Goal: Information Seeking & Learning: Learn about a topic

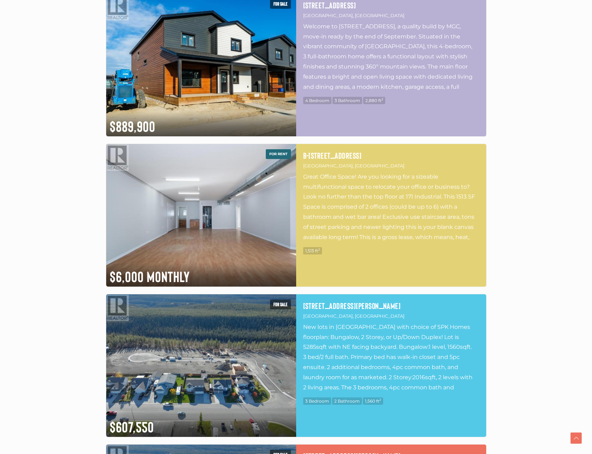
scroll to position [803, 0]
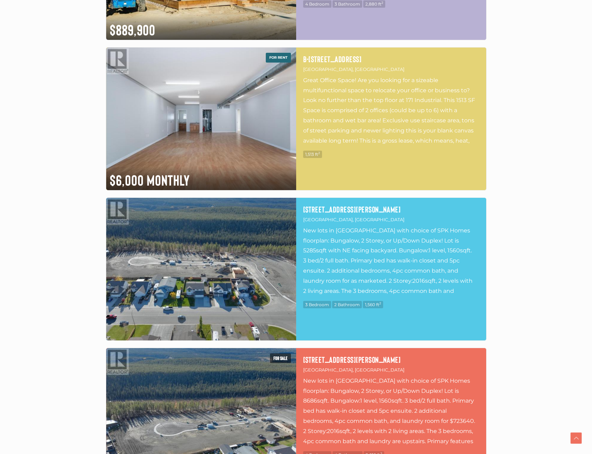
click at [225, 277] on img at bounding box center [201, 269] width 190 height 143
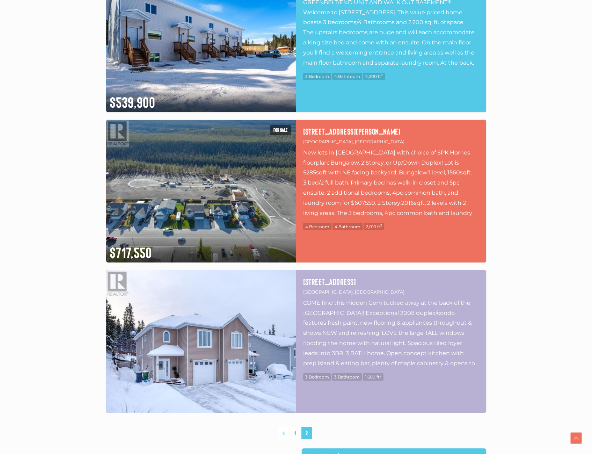
scroll to position [1746, 0]
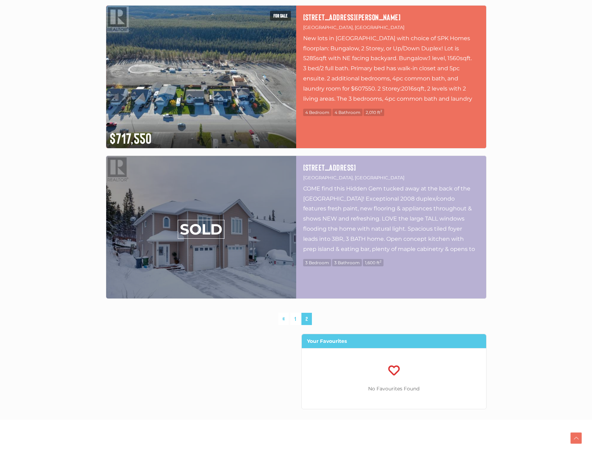
click at [305, 319] on span "2" at bounding box center [306, 319] width 10 height 12
click at [297, 321] on link "1" at bounding box center [295, 319] width 10 height 12
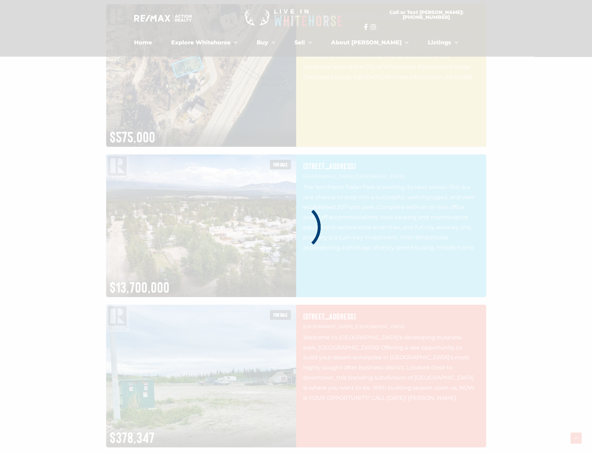
scroll to position [162, 0]
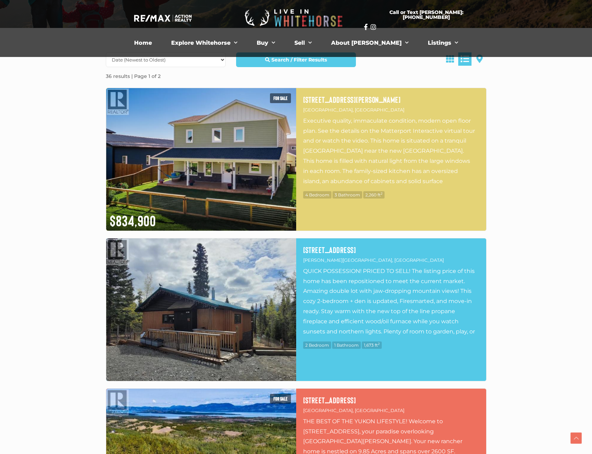
click at [229, 305] on img at bounding box center [201, 309] width 190 height 143
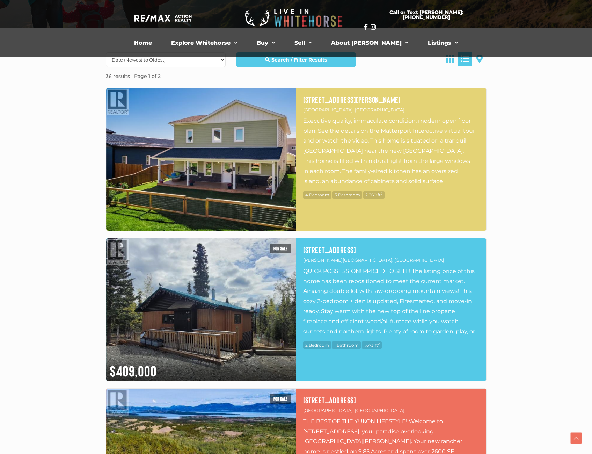
click at [203, 174] on img at bounding box center [201, 159] width 190 height 143
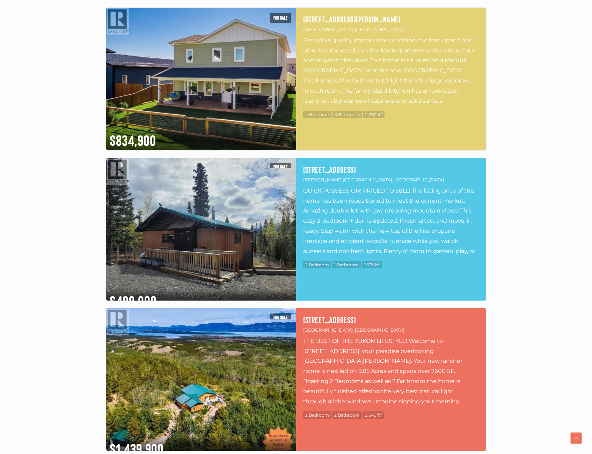
scroll to position [267, 0]
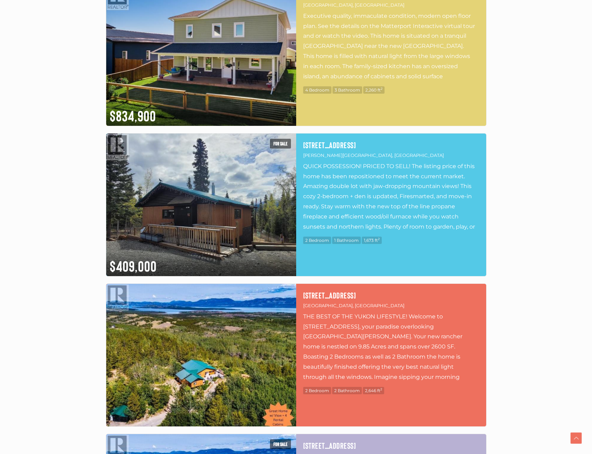
click at [219, 340] on img at bounding box center [201, 355] width 190 height 143
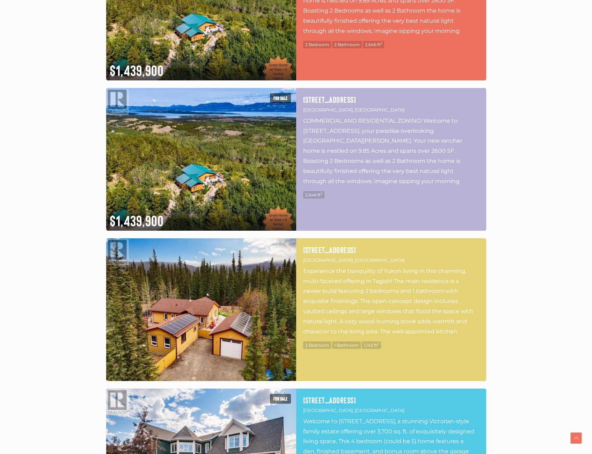
scroll to position [651, 0]
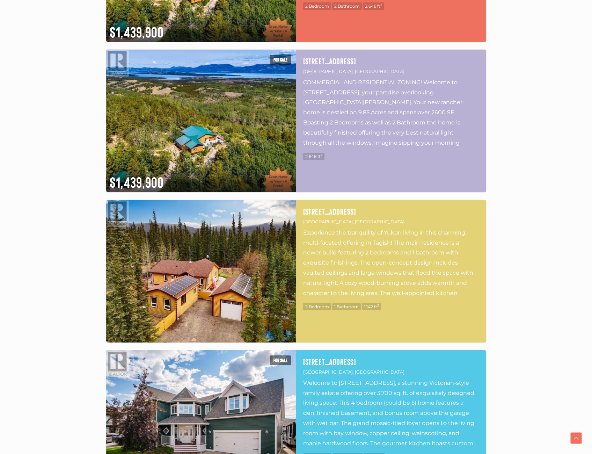
click at [231, 252] on img at bounding box center [201, 271] width 190 height 143
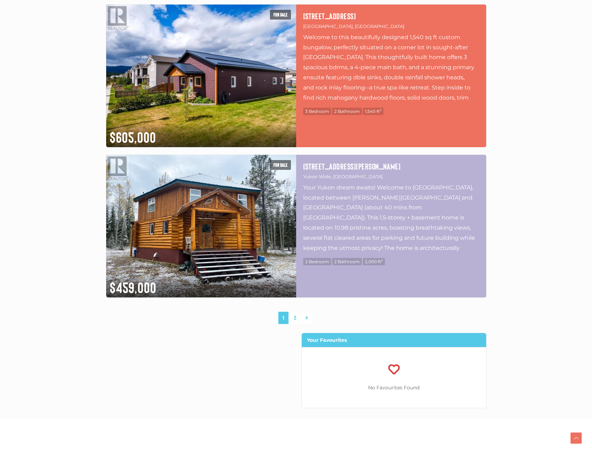
scroll to position [3550, 0]
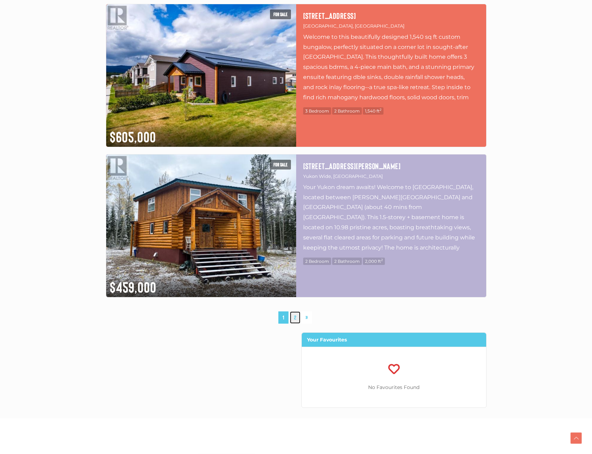
click at [295, 315] on link "2" at bounding box center [295, 317] width 10 height 12
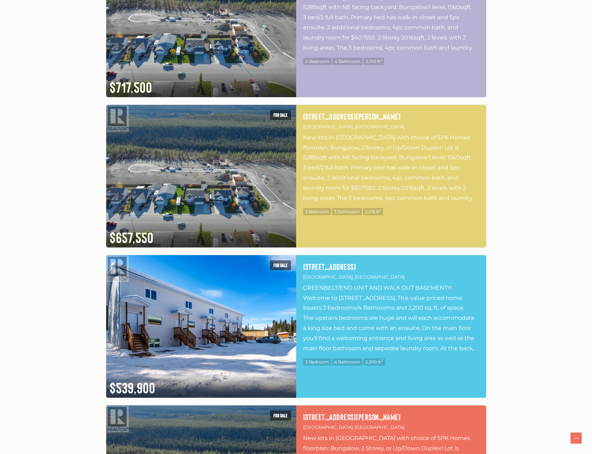
scroll to position [1419, 0]
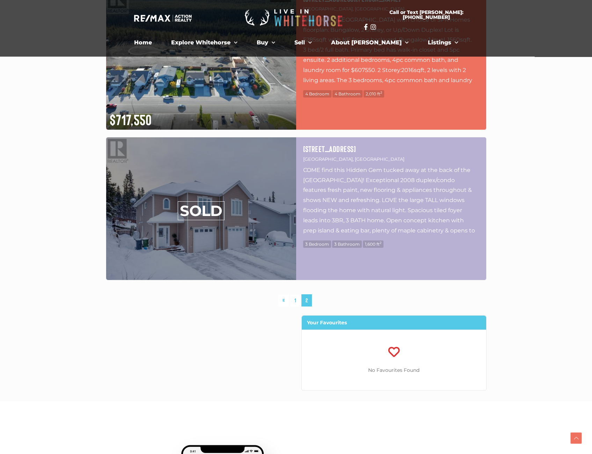
scroll to position [1746, 0]
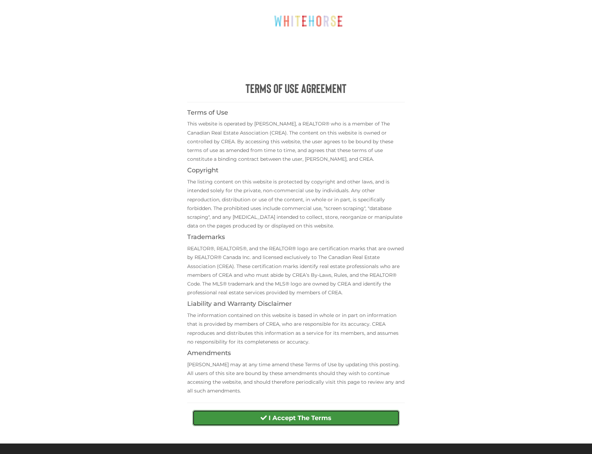
click at [299, 421] on strong "I Accept The Terms" at bounding box center [300, 418] width 63 height 8
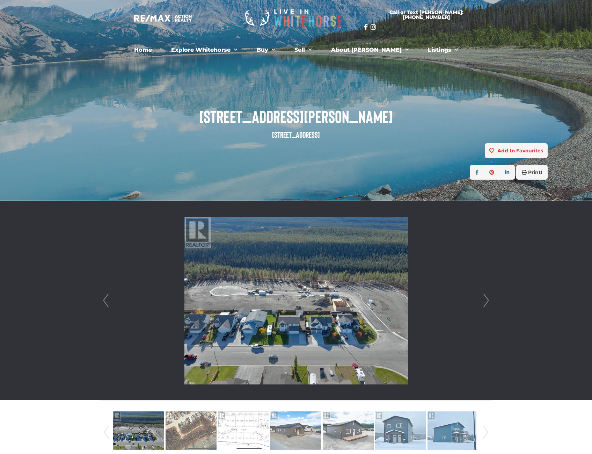
click at [485, 300] on link "Next" at bounding box center [486, 300] width 10 height 199
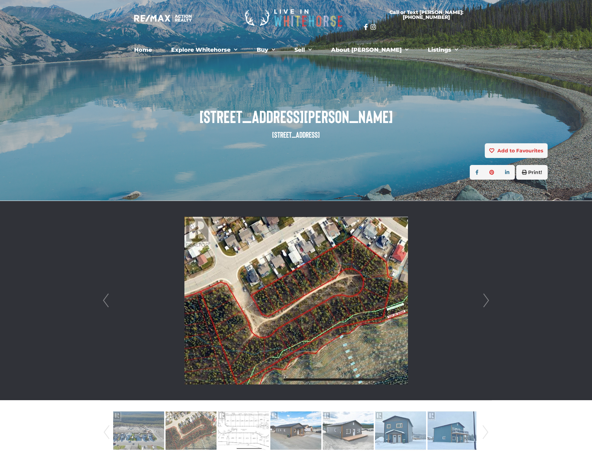
click at [485, 300] on link "Next" at bounding box center [486, 300] width 10 height 199
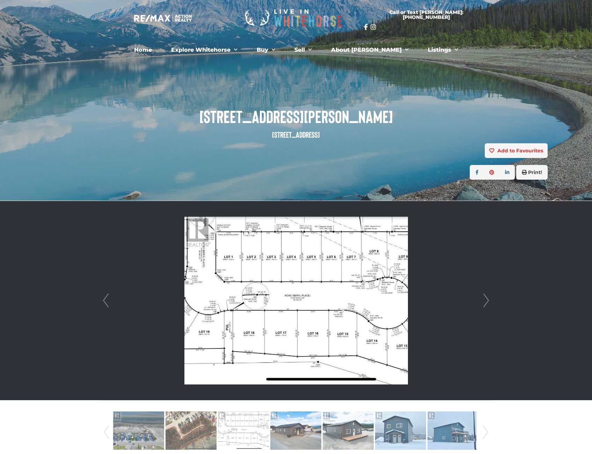
click at [485, 300] on link "Next" at bounding box center [486, 300] width 10 height 199
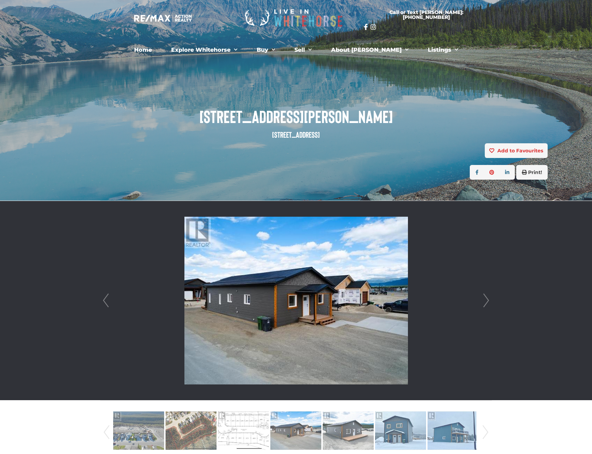
click at [485, 300] on link "Next" at bounding box center [486, 300] width 10 height 199
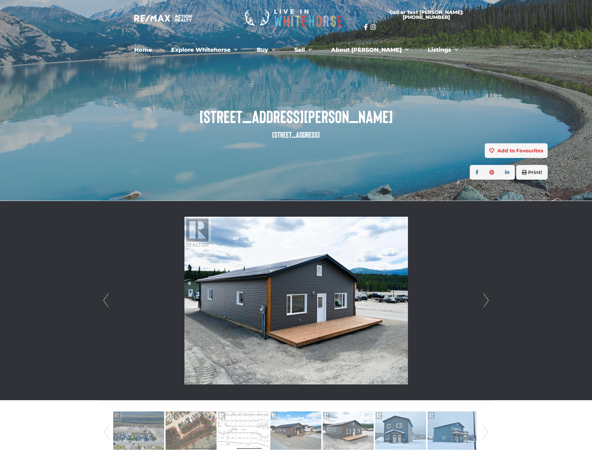
click at [485, 300] on link "Next" at bounding box center [486, 300] width 10 height 199
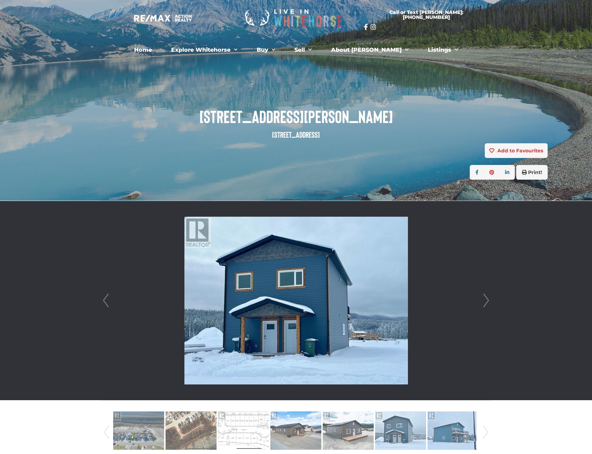
click at [485, 300] on link "Next" at bounding box center [486, 300] width 10 height 199
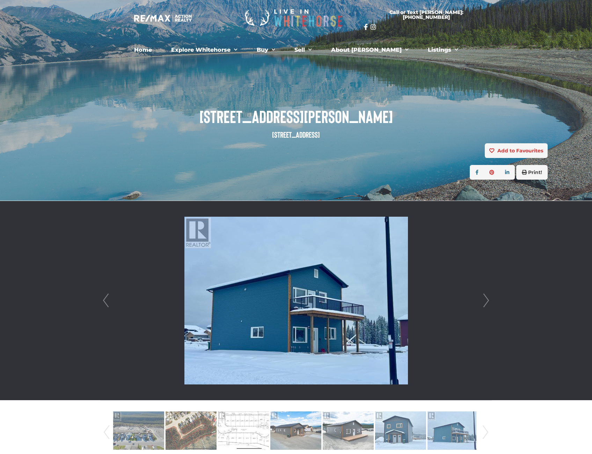
click at [485, 300] on link "Next" at bounding box center [486, 300] width 10 height 199
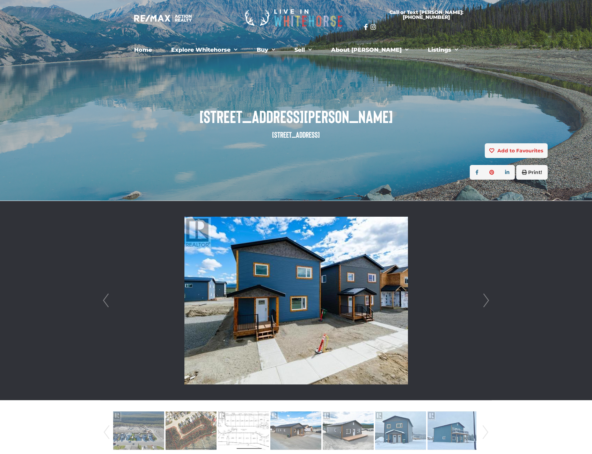
click at [485, 300] on link "Next" at bounding box center [486, 300] width 10 height 199
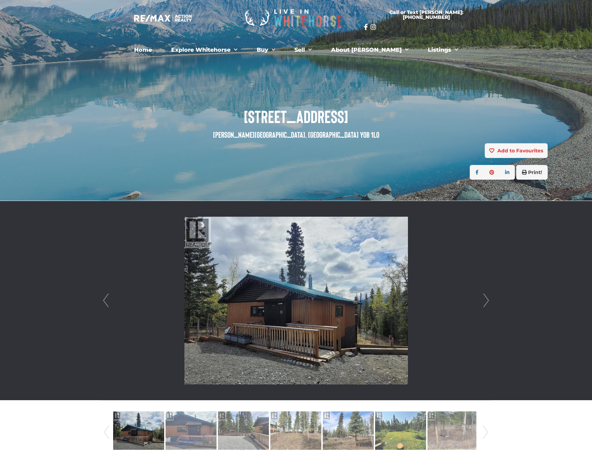
click at [486, 302] on link "Next" at bounding box center [486, 300] width 10 height 199
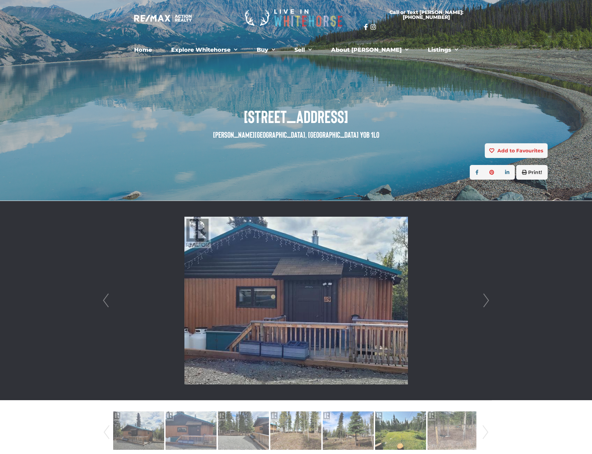
click at [486, 302] on link "Next" at bounding box center [486, 300] width 10 height 199
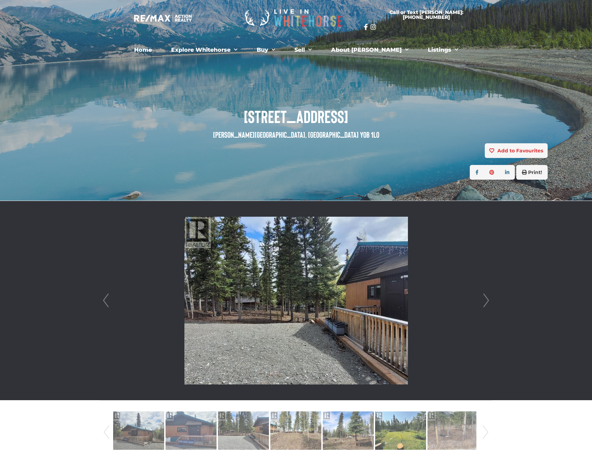
click at [486, 302] on link "Next" at bounding box center [486, 300] width 10 height 199
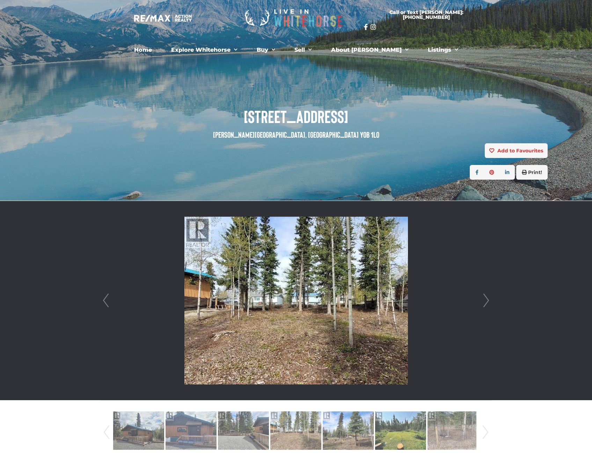
click at [486, 302] on link "Next" at bounding box center [486, 300] width 10 height 199
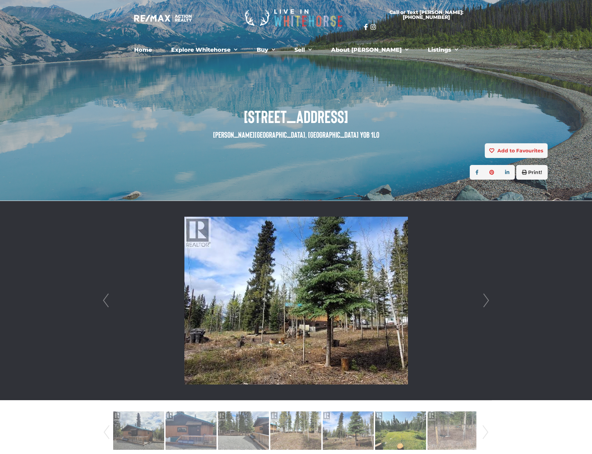
click at [486, 302] on link "Next" at bounding box center [486, 300] width 10 height 199
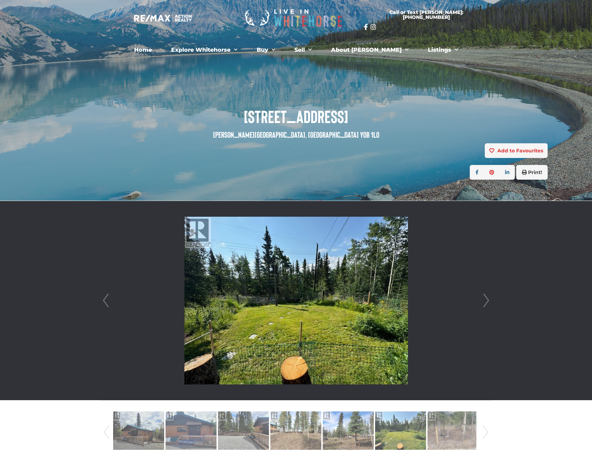
click at [486, 302] on link "Next" at bounding box center [486, 300] width 10 height 199
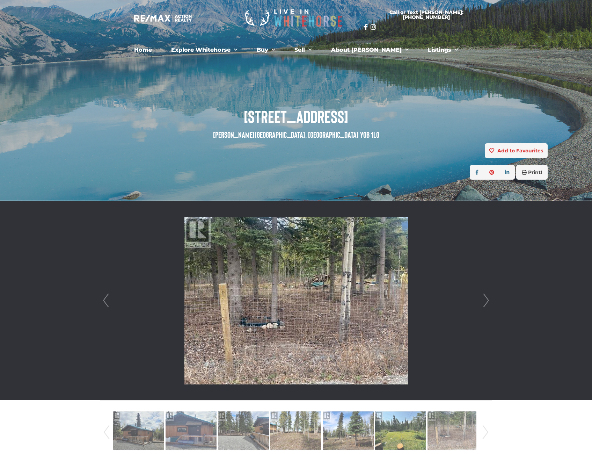
click at [486, 302] on link "Next" at bounding box center [486, 300] width 10 height 199
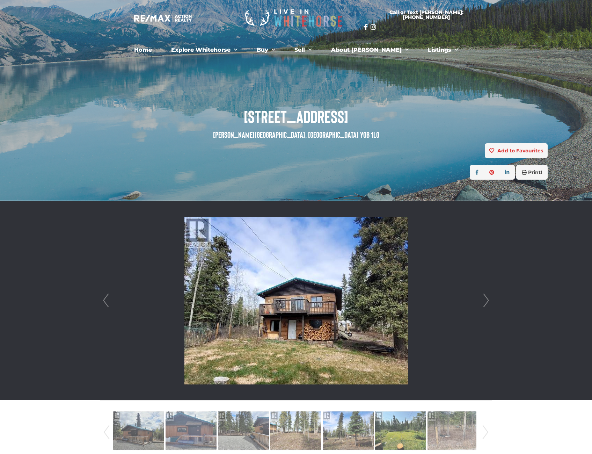
click at [486, 302] on link "Next" at bounding box center [486, 300] width 10 height 199
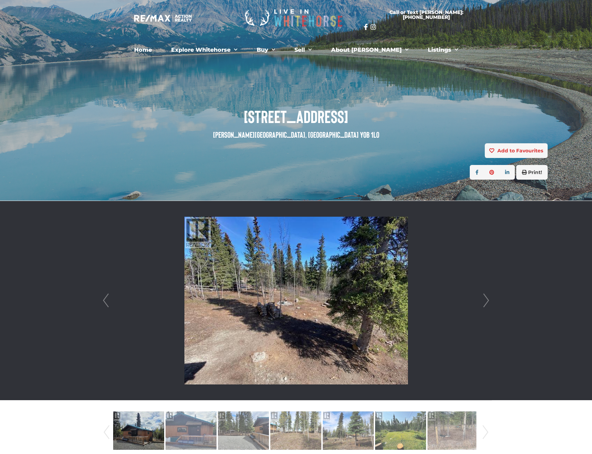
click at [486, 302] on link "Next" at bounding box center [486, 300] width 10 height 199
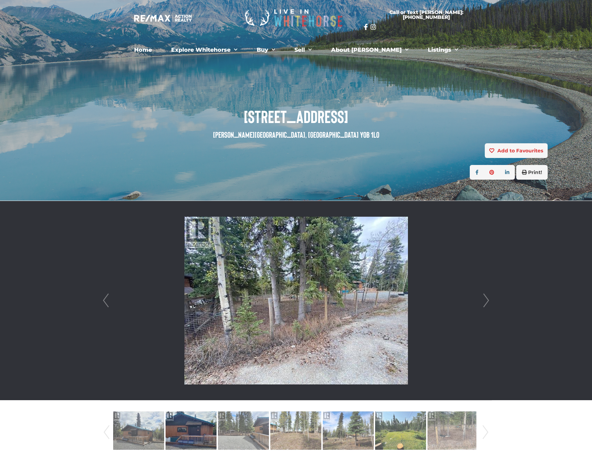
click at [486, 302] on link "Next" at bounding box center [486, 300] width 10 height 199
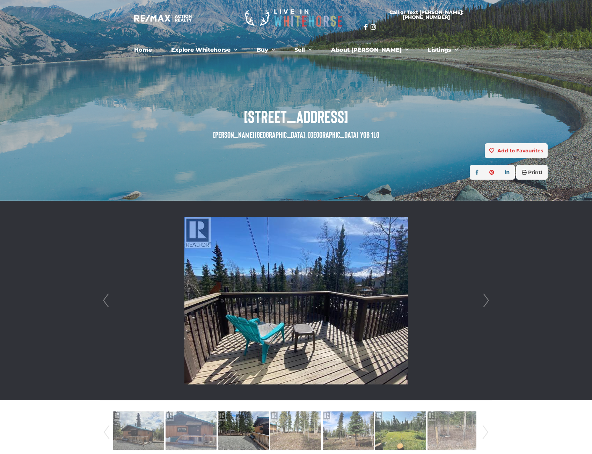
click at [486, 302] on link "Next" at bounding box center [486, 300] width 10 height 199
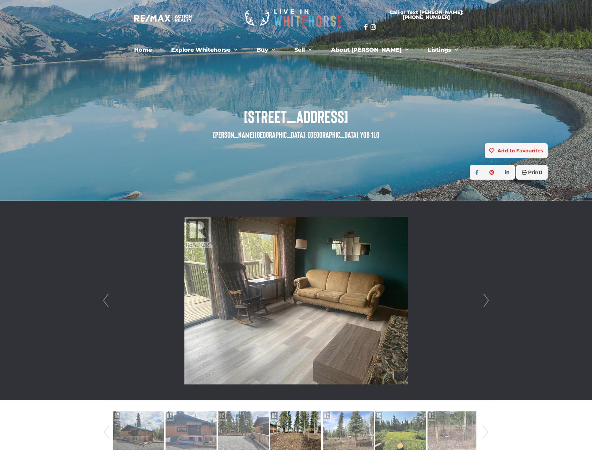
click at [486, 302] on link "Next" at bounding box center [486, 300] width 10 height 199
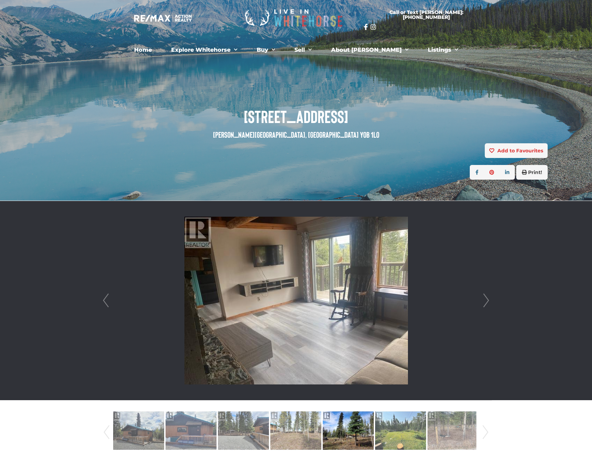
click at [486, 302] on link "Next" at bounding box center [486, 300] width 10 height 199
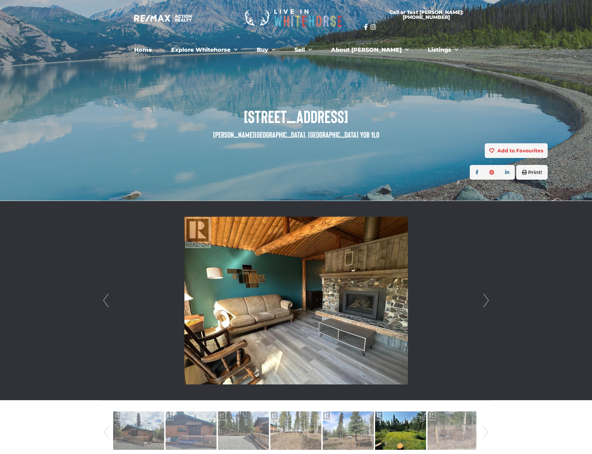
click at [486, 302] on link "Next" at bounding box center [486, 300] width 10 height 199
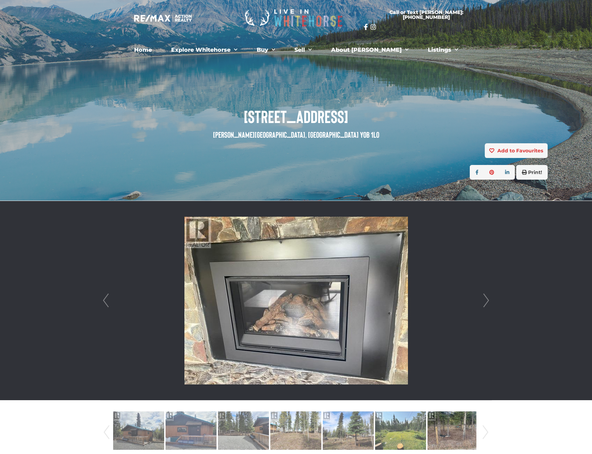
click at [486, 302] on link "Next" at bounding box center [486, 300] width 10 height 199
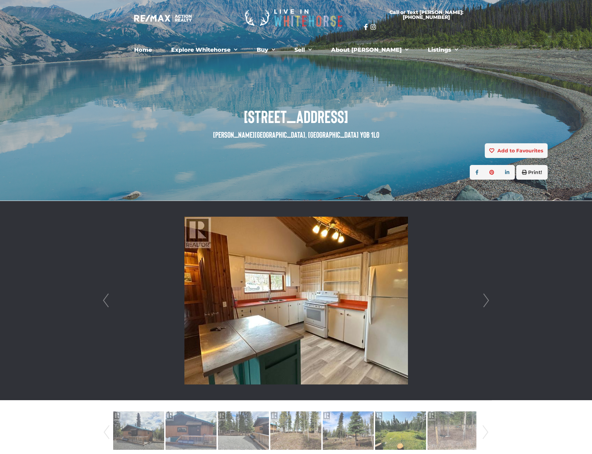
click at [486, 302] on link "Next" at bounding box center [486, 300] width 10 height 199
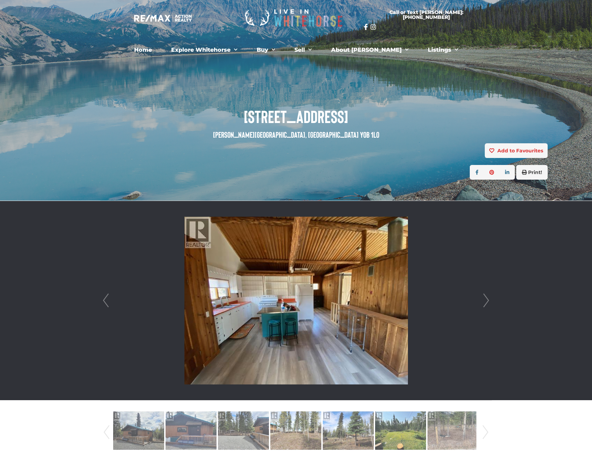
click at [486, 302] on link "Next" at bounding box center [486, 300] width 10 height 199
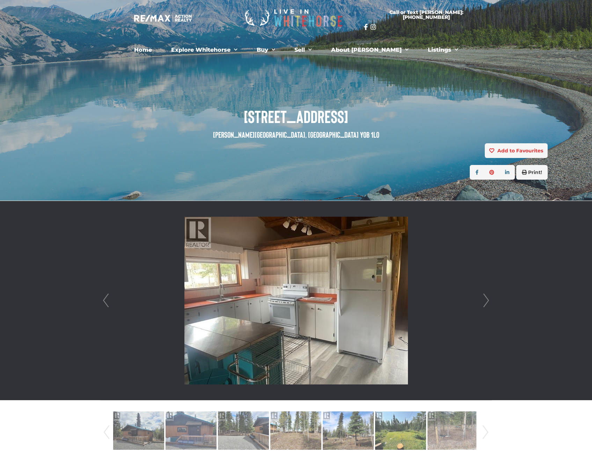
click at [486, 302] on link "Next" at bounding box center [486, 300] width 10 height 199
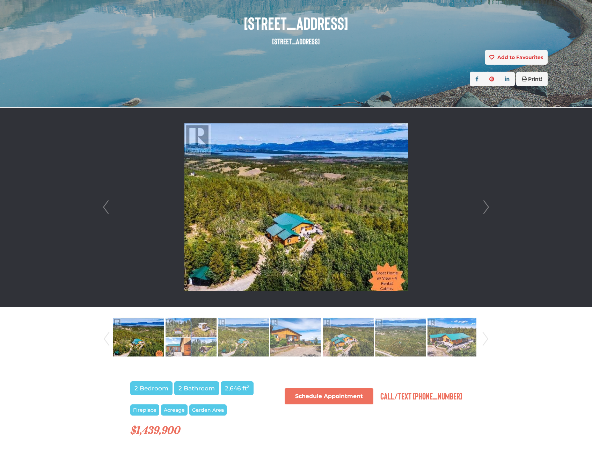
scroll to position [105, 0]
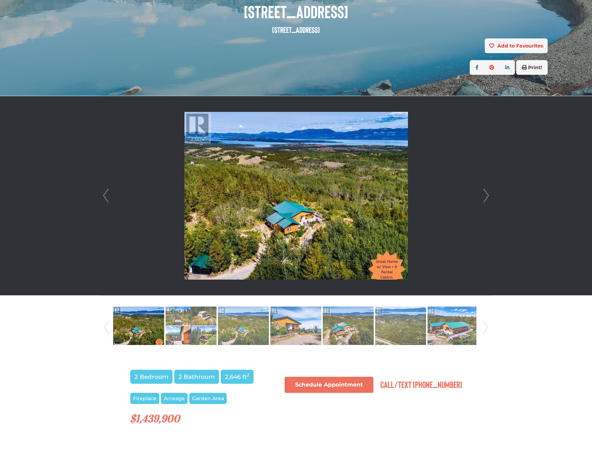
click at [482, 195] on link "Next" at bounding box center [486, 195] width 10 height 199
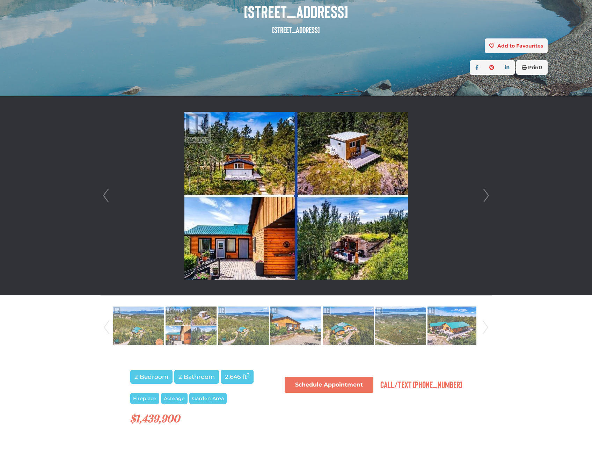
click at [482, 195] on link "Next" at bounding box center [486, 195] width 10 height 199
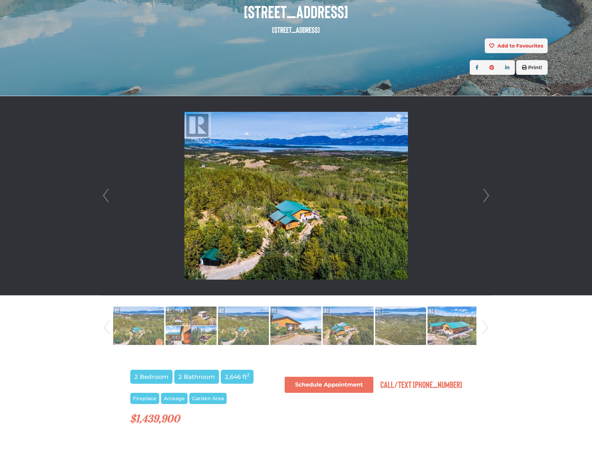
click at [482, 195] on link "Next" at bounding box center [486, 195] width 10 height 199
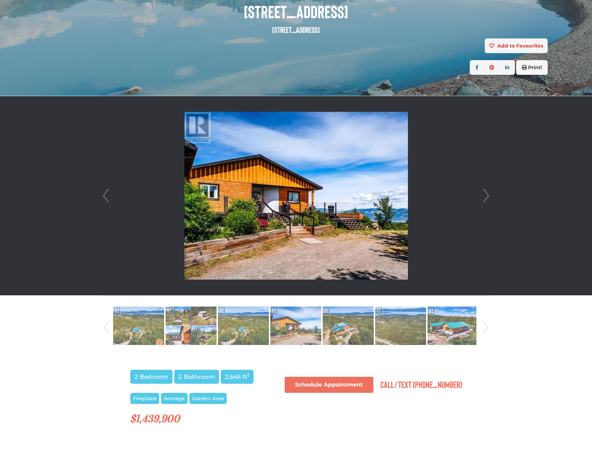
click at [482, 195] on link "Next" at bounding box center [486, 195] width 10 height 199
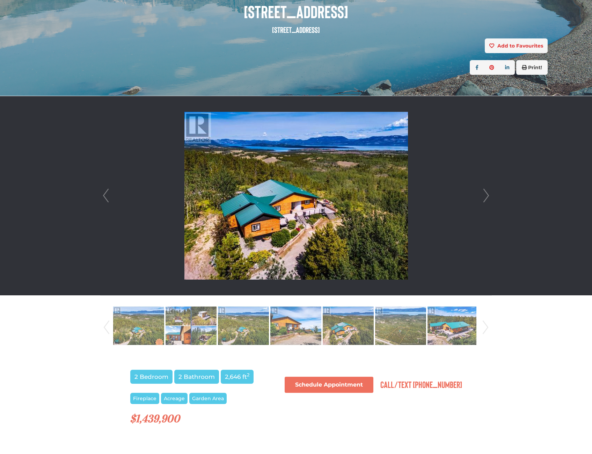
click at [482, 195] on link "Next" at bounding box center [486, 195] width 10 height 199
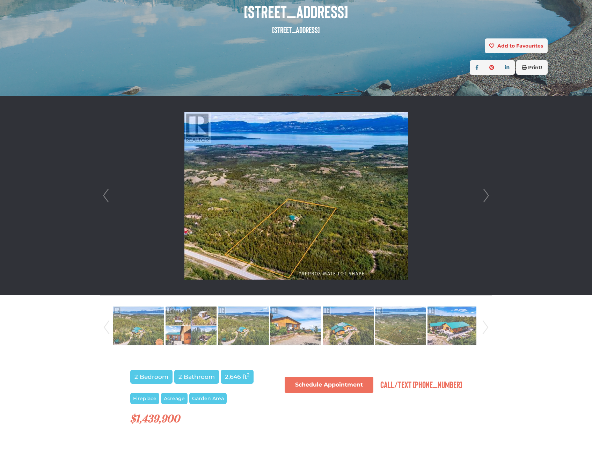
click at [482, 195] on link "Next" at bounding box center [486, 195] width 10 height 199
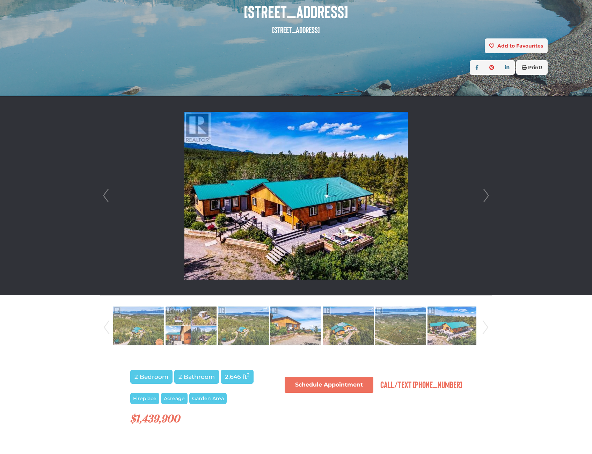
click at [482, 195] on link "Next" at bounding box center [486, 195] width 10 height 199
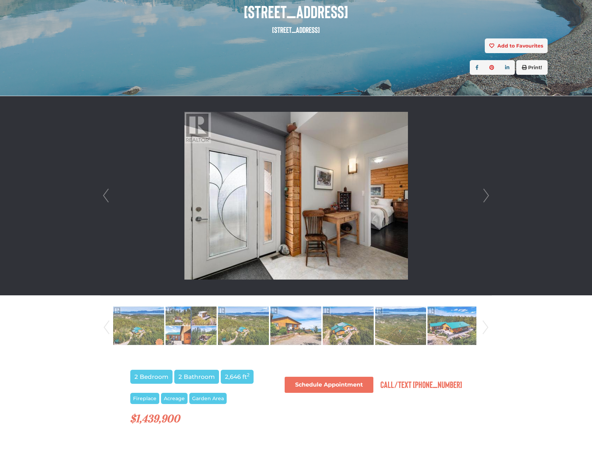
click at [482, 195] on link "Next" at bounding box center [486, 195] width 10 height 199
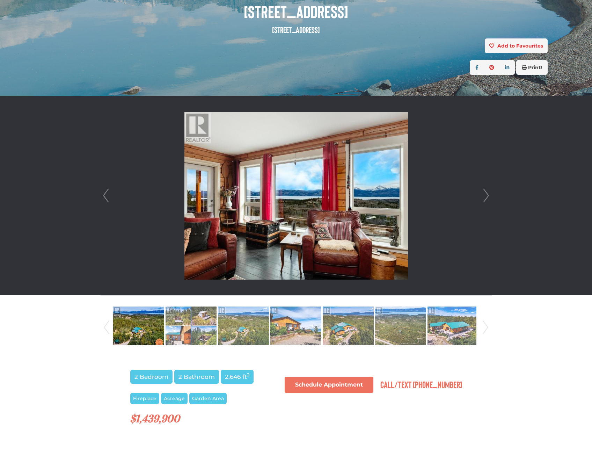
click at [482, 195] on link "Next" at bounding box center [486, 195] width 10 height 199
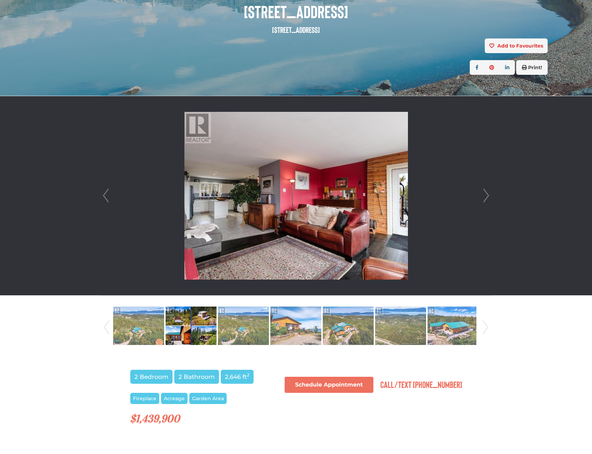
click at [482, 195] on link "Next" at bounding box center [486, 195] width 10 height 199
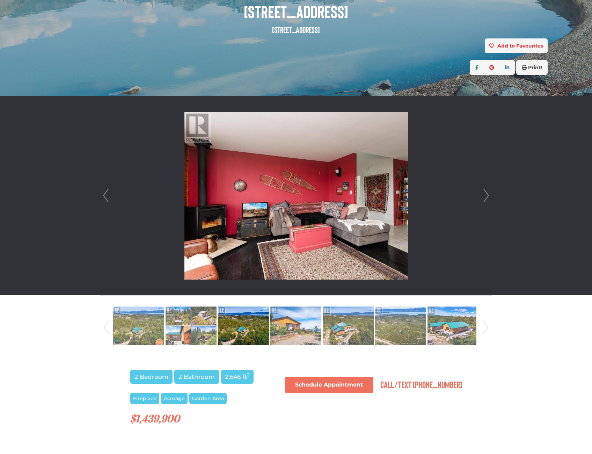
click at [482, 195] on link "Next" at bounding box center [486, 195] width 10 height 199
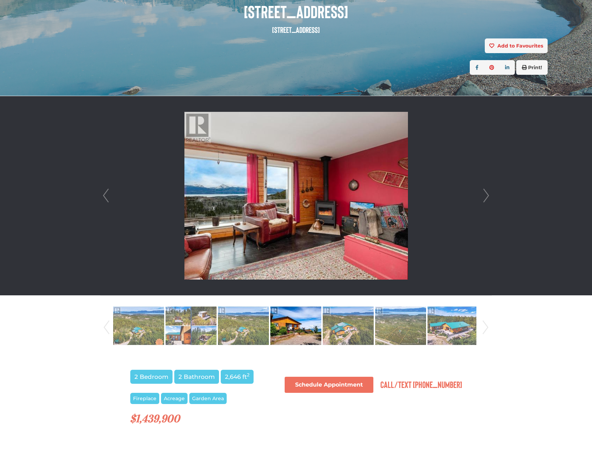
click at [482, 195] on link "Next" at bounding box center [486, 195] width 10 height 199
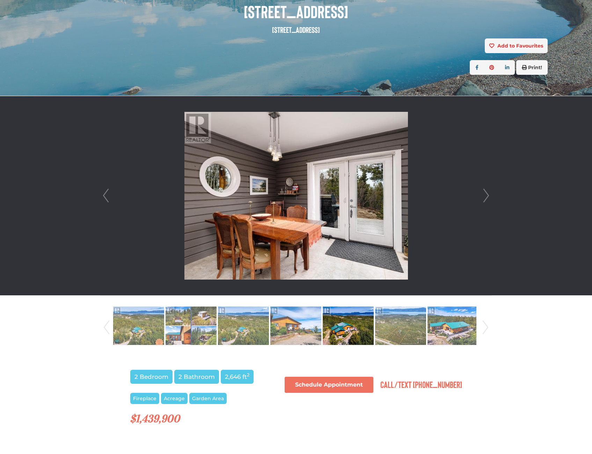
click at [482, 195] on link "Next" at bounding box center [486, 195] width 10 height 199
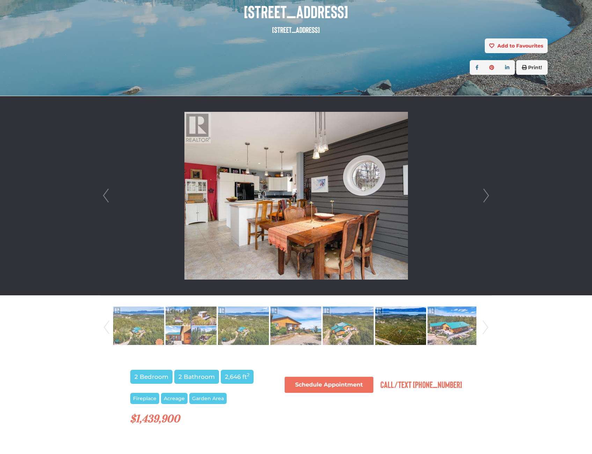
click at [482, 195] on link "Next" at bounding box center [486, 195] width 10 height 199
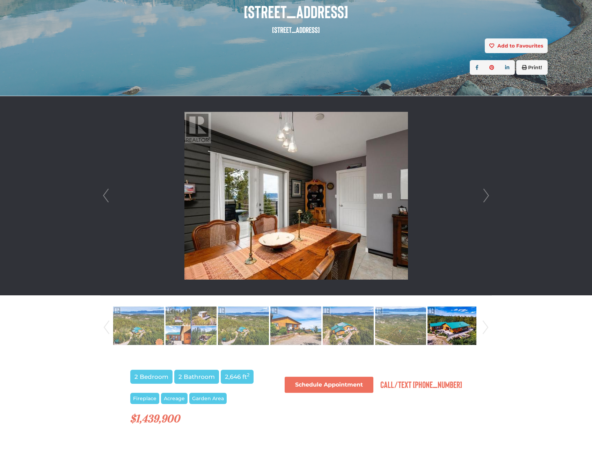
click at [482, 195] on link "Next" at bounding box center [486, 195] width 10 height 199
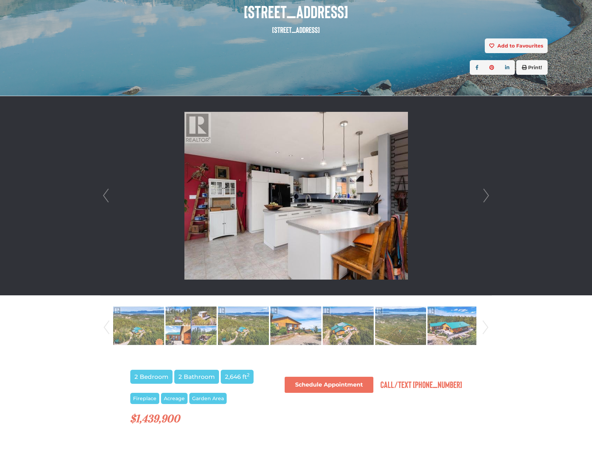
click at [482, 195] on link "Next" at bounding box center [486, 195] width 10 height 199
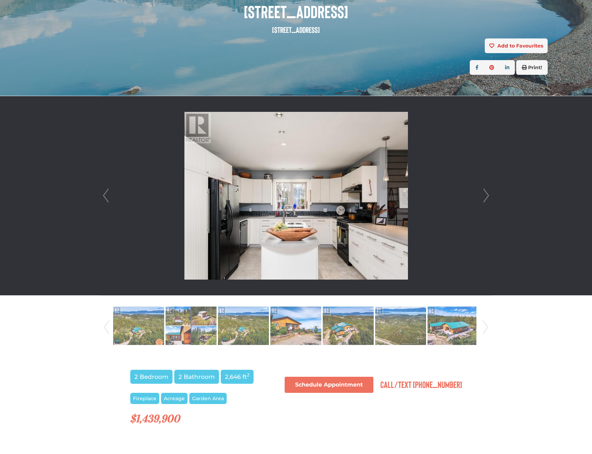
click at [482, 195] on link "Next" at bounding box center [486, 195] width 10 height 199
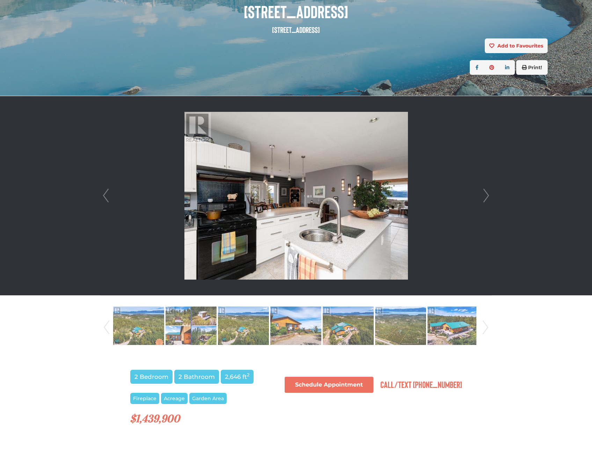
click at [482, 195] on link "Next" at bounding box center [486, 195] width 10 height 199
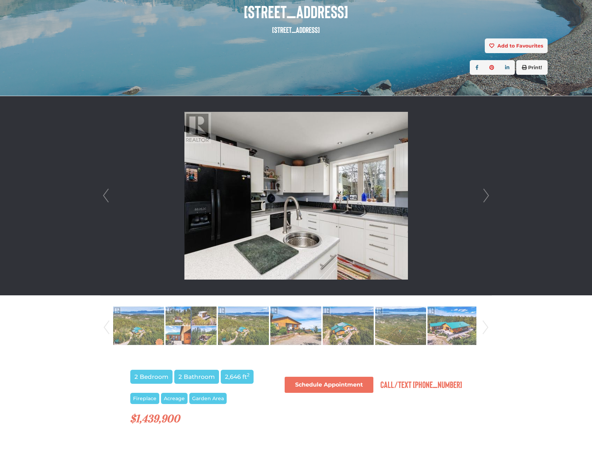
click at [482, 195] on link "Next" at bounding box center [486, 195] width 10 height 199
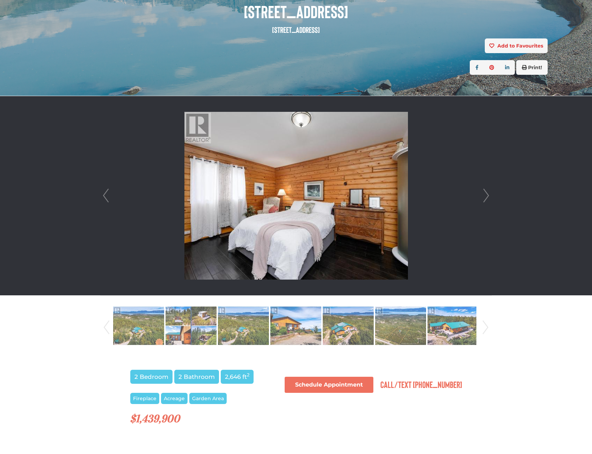
click at [482, 195] on link "Next" at bounding box center [486, 195] width 10 height 199
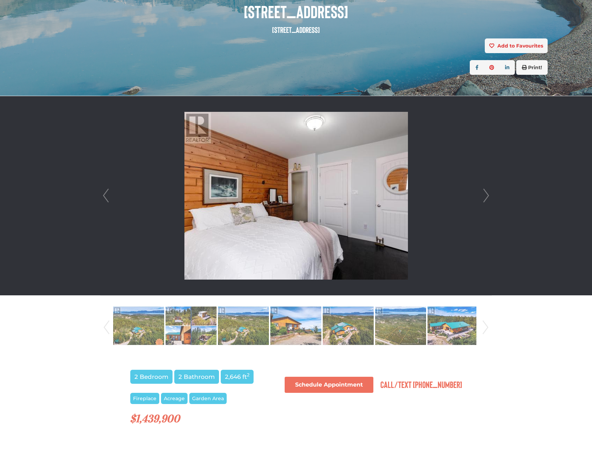
click at [482, 195] on link "Next" at bounding box center [486, 195] width 10 height 199
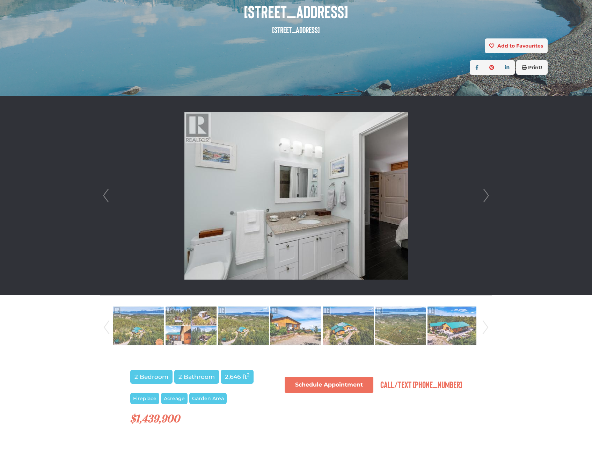
click at [482, 195] on link "Next" at bounding box center [486, 195] width 10 height 199
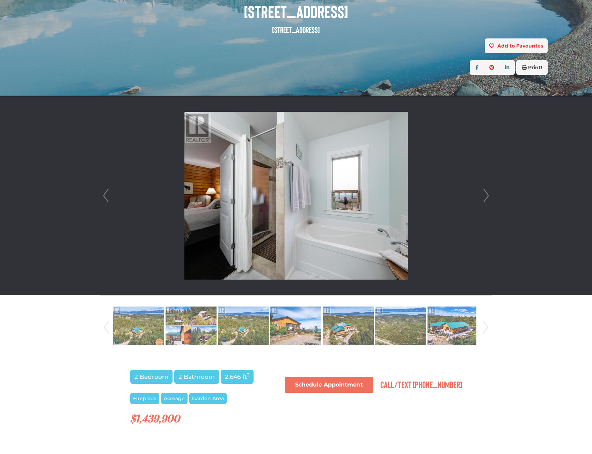
click at [482, 195] on link "Next" at bounding box center [486, 195] width 10 height 199
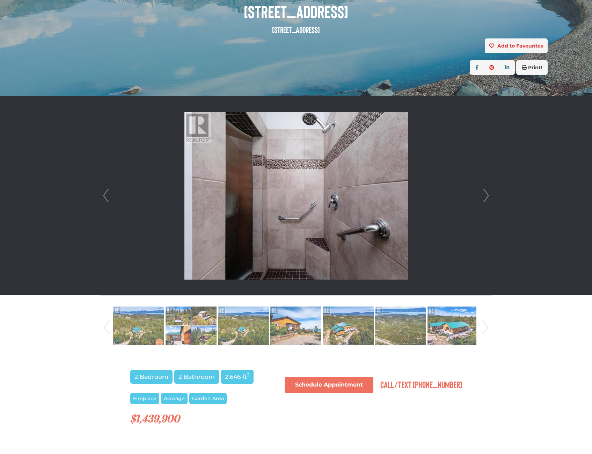
click at [482, 195] on link "Next" at bounding box center [486, 195] width 10 height 199
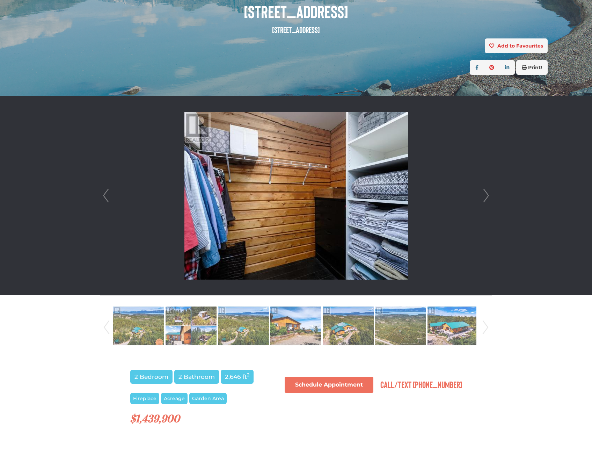
click at [482, 195] on link "Next" at bounding box center [486, 195] width 10 height 199
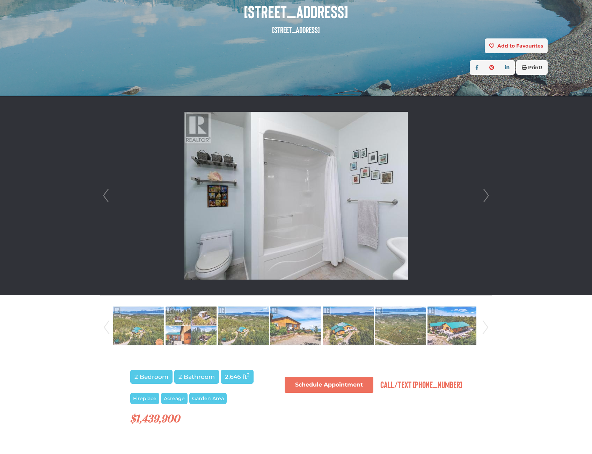
click at [482, 195] on link "Next" at bounding box center [486, 195] width 10 height 199
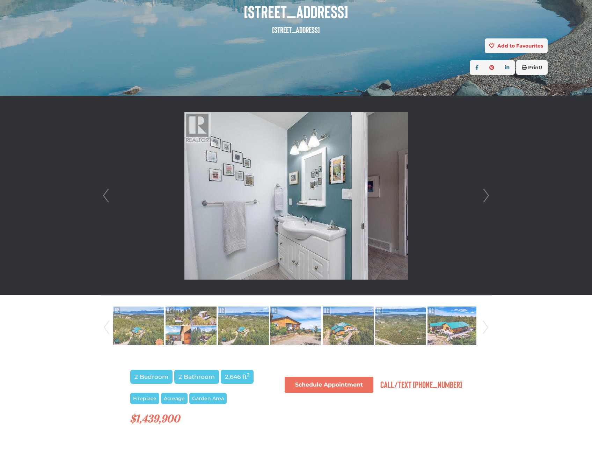
click at [482, 195] on link "Next" at bounding box center [486, 195] width 10 height 199
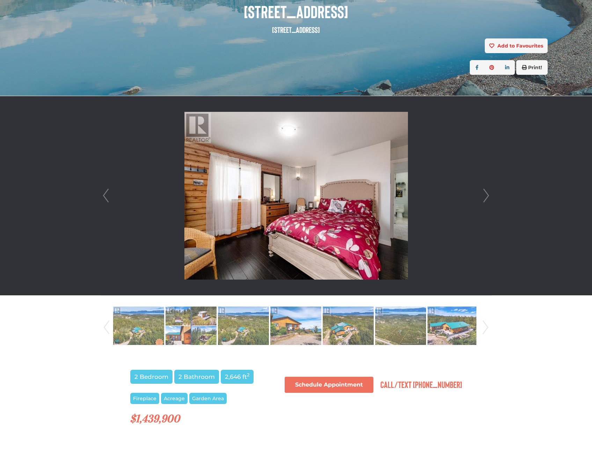
click at [482, 195] on link "Next" at bounding box center [486, 195] width 10 height 199
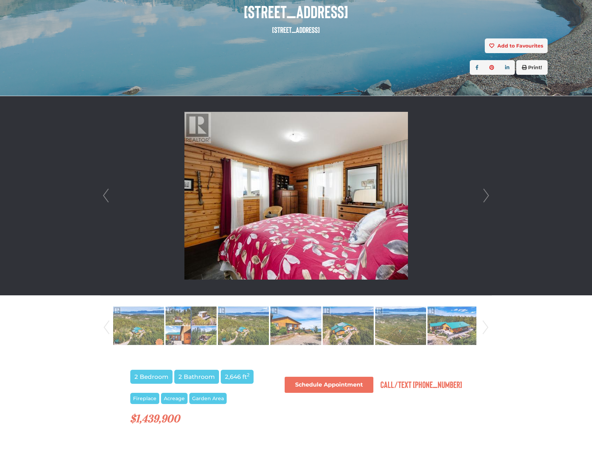
click at [482, 195] on link "Next" at bounding box center [486, 195] width 10 height 199
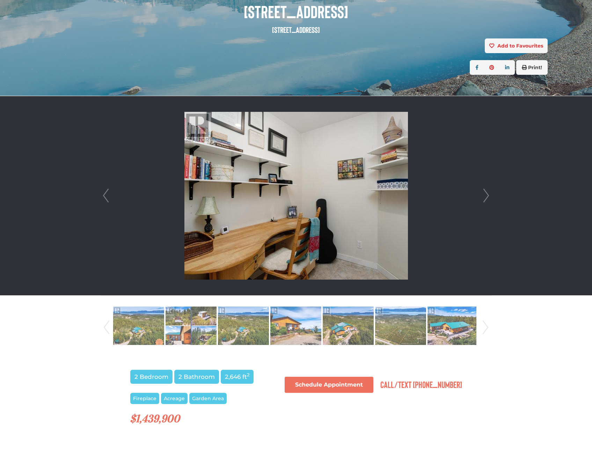
click at [482, 195] on link "Next" at bounding box center [486, 195] width 10 height 199
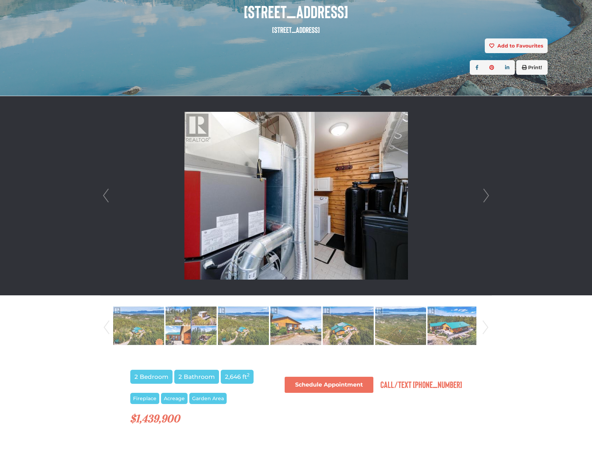
click at [482, 195] on link "Next" at bounding box center [486, 195] width 10 height 199
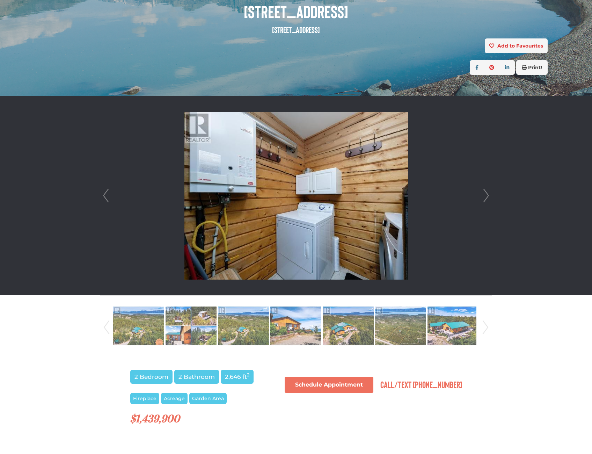
click at [482, 195] on link "Next" at bounding box center [486, 195] width 10 height 199
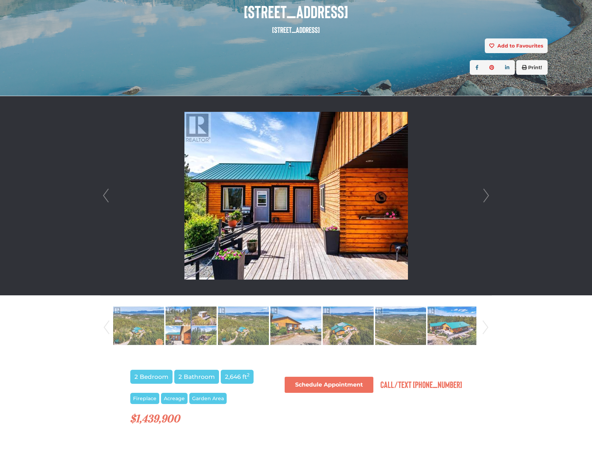
click at [482, 195] on link "Next" at bounding box center [486, 195] width 10 height 199
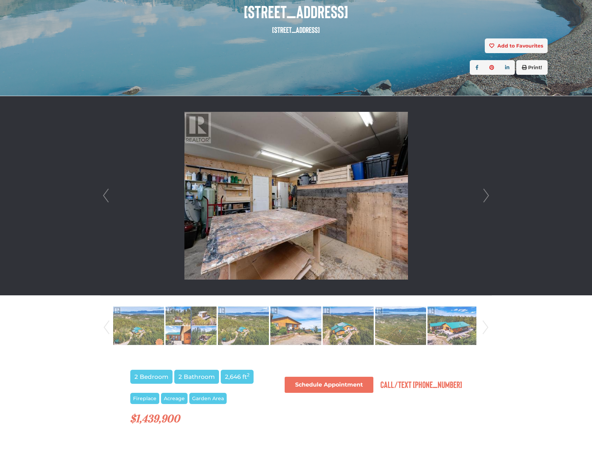
click at [482, 195] on link "Next" at bounding box center [486, 195] width 10 height 199
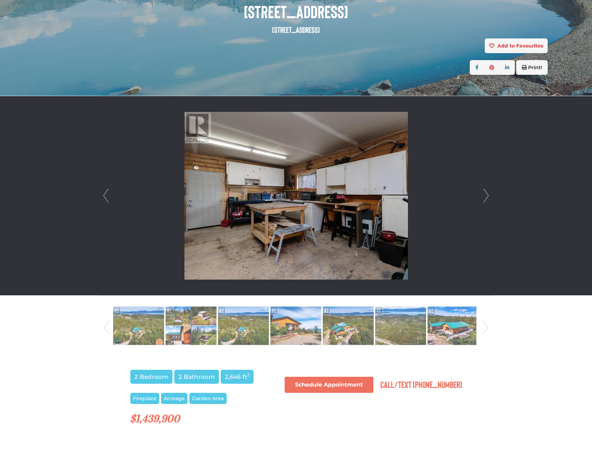
click at [482, 195] on link "Next" at bounding box center [486, 195] width 10 height 199
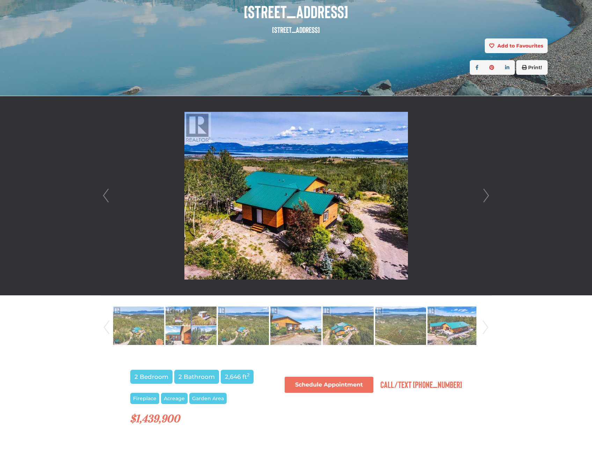
click at [482, 195] on link "Next" at bounding box center [486, 195] width 10 height 199
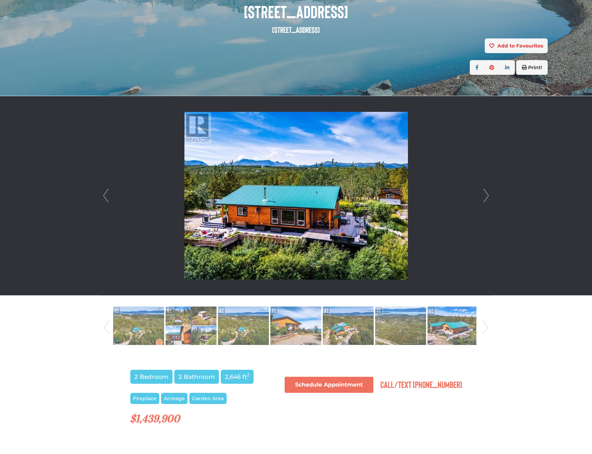
click at [482, 195] on link "Next" at bounding box center [486, 195] width 10 height 199
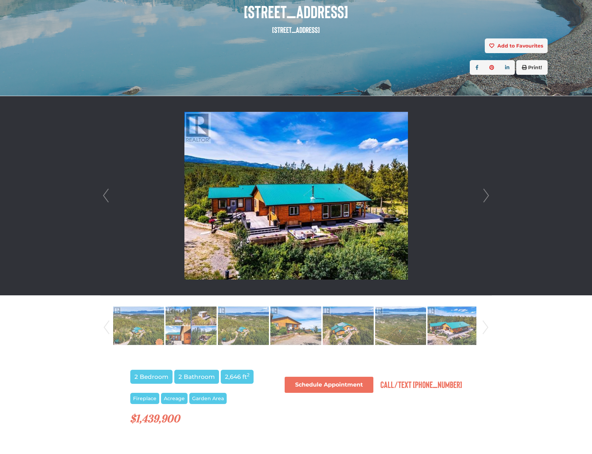
click at [482, 195] on link "Next" at bounding box center [486, 195] width 10 height 199
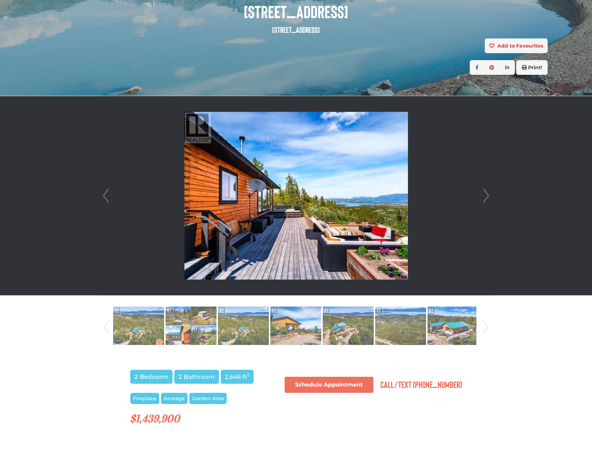
click at [482, 195] on link "Next" at bounding box center [486, 195] width 10 height 199
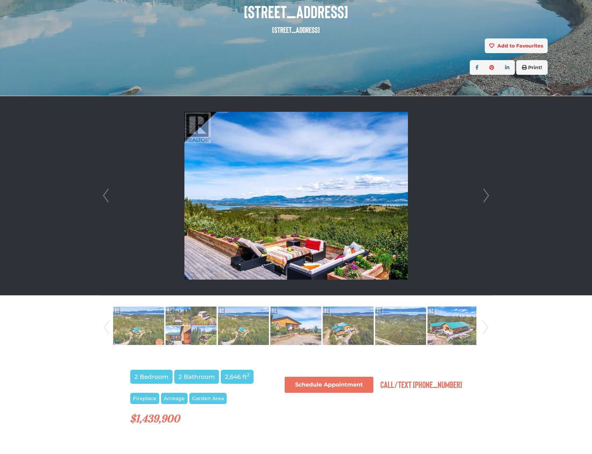
click at [482, 195] on link "Next" at bounding box center [486, 195] width 10 height 199
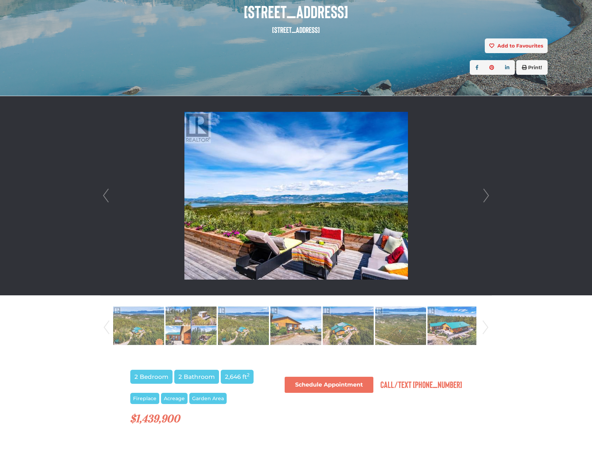
click at [482, 195] on link "Next" at bounding box center [486, 195] width 10 height 199
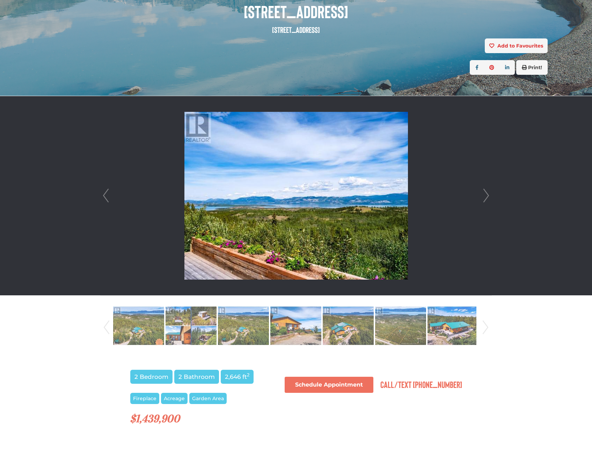
click at [482, 195] on link "Next" at bounding box center [486, 195] width 10 height 199
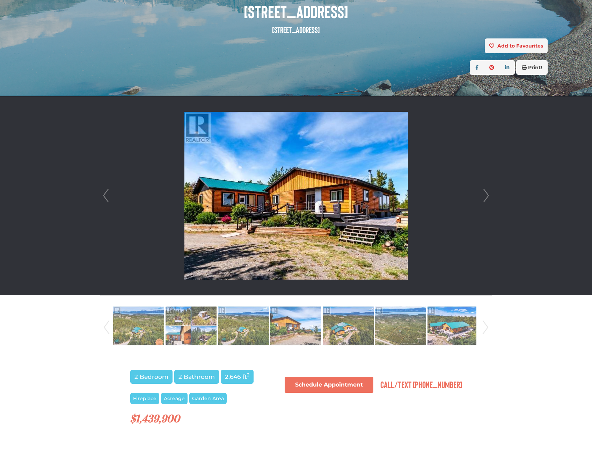
click at [482, 195] on link "Next" at bounding box center [486, 195] width 10 height 199
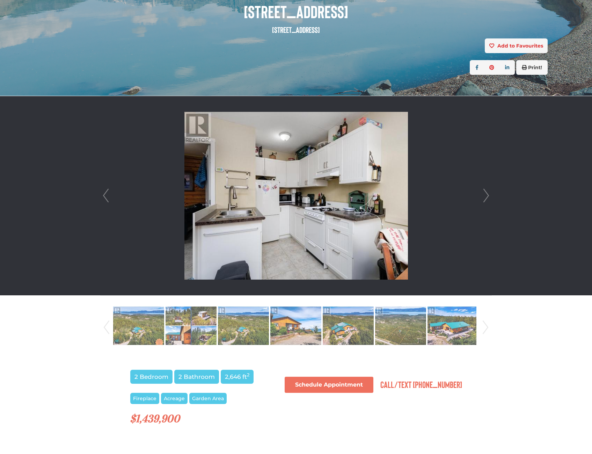
click at [482, 195] on link "Next" at bounding box center [486, 195] width 10 height 199
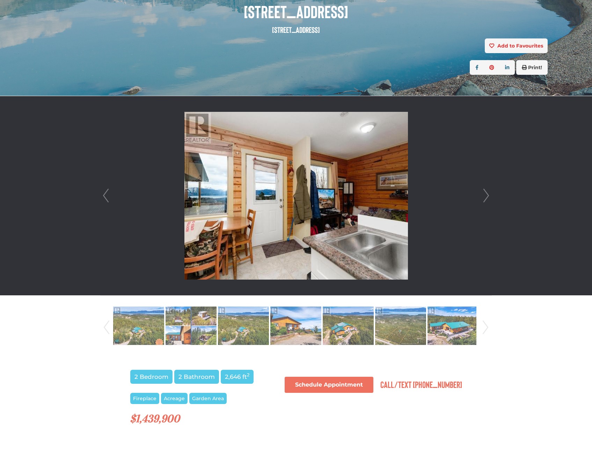
click at [482, 195] on link "Next" at bounding box center [486, 195] width 10 height 199
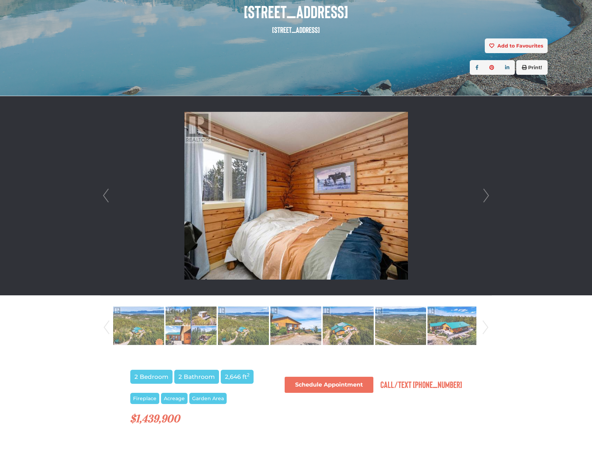
click at [482, 195] on link "Next" at bounding box center [486, 195] width 10 height 199
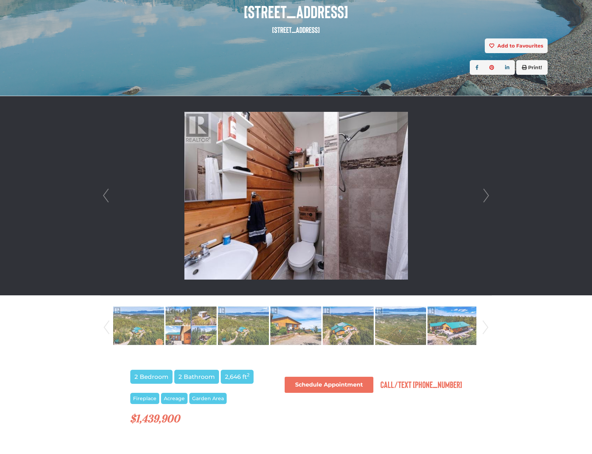
click at [482, 195] on link "Next" at bounding box center [486, 195] width 10 height 199
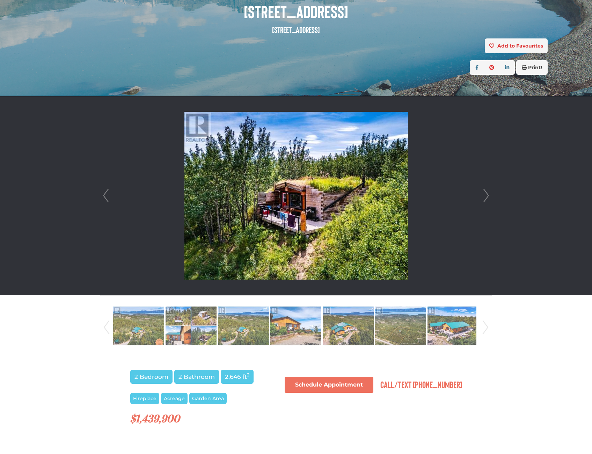
click at [482, 195] on link "Next" at bounding box center [486, 195] width 10 height 199
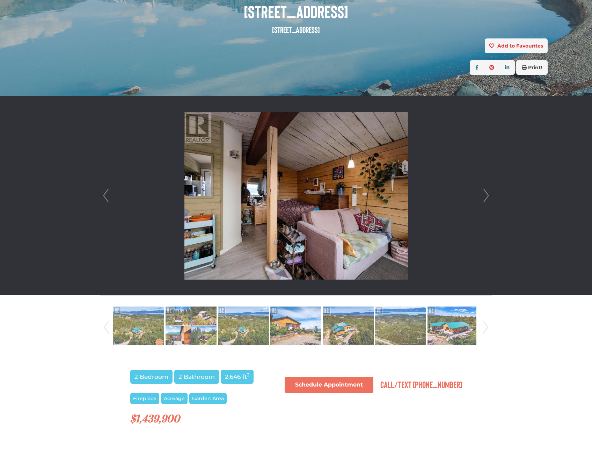
click at [103, 198] on link "Prev" at bounding box center [106, 195] width 10 height 199
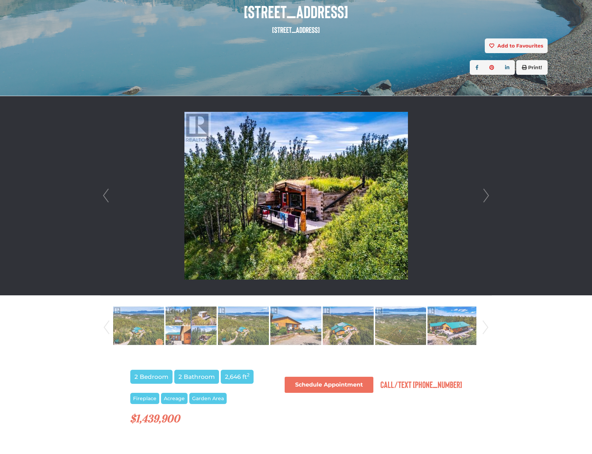
click at [485, 193] on link "Next" at bounding box center [486, 195] width 10 height 199
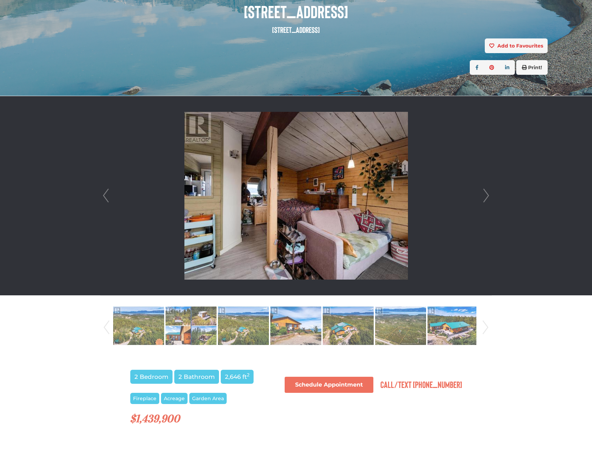
click at [485, 193] on link "Next" at bounding box center [486, 195] width 10 height 199
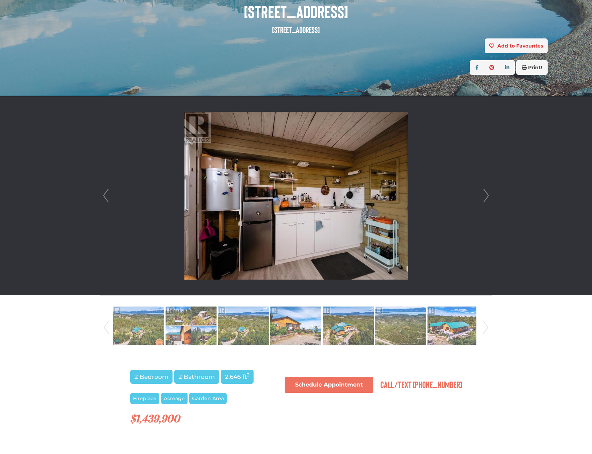
click at [485, 193] on link "Next" at bounding box center [486, 195] width 10 height 199
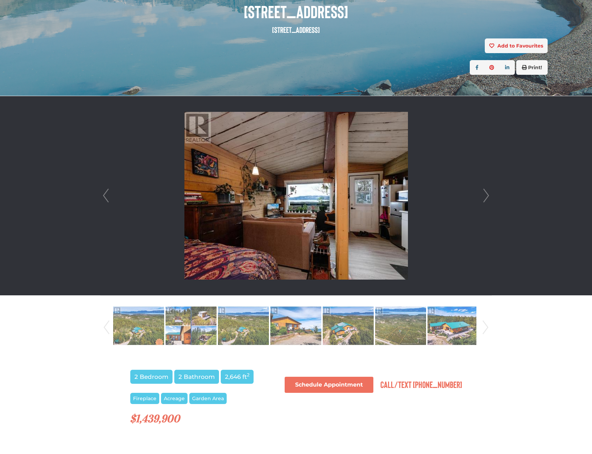
click at [485, 193] on link "Next" at bounding box center [486, 195] width 10 height 199
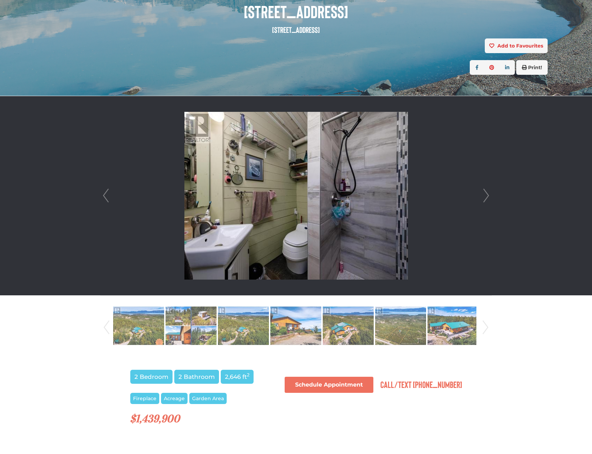
click at [485, 193] on link "Next" at bounding box center [486, 195] width 10 height 199
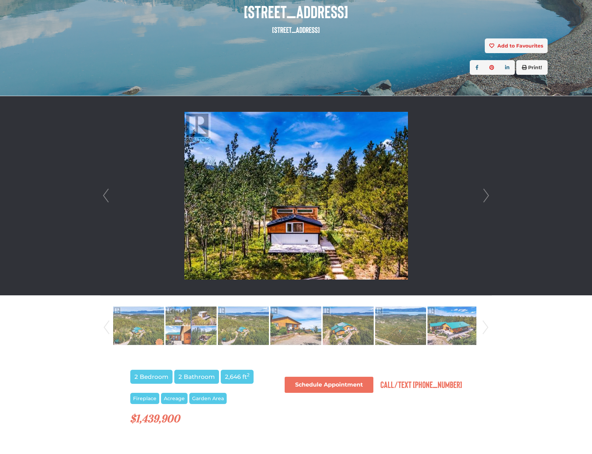
click at [485, 193] on link "Next" at bounding box center [486, 195] width 10 height 199
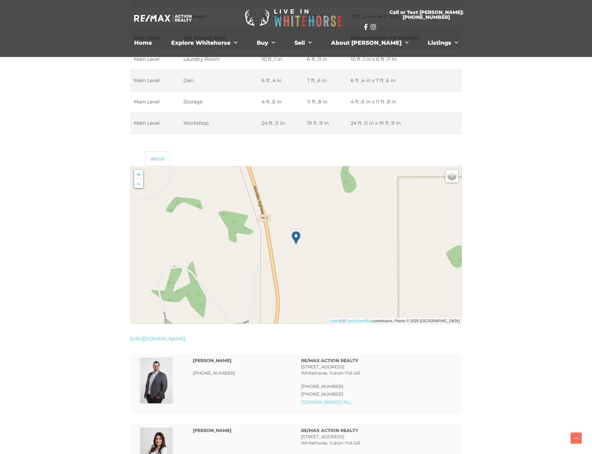
scroll to position [1572, 0]
click at [311, 241] on img at bounding box center [327, 219] width 89 height 89
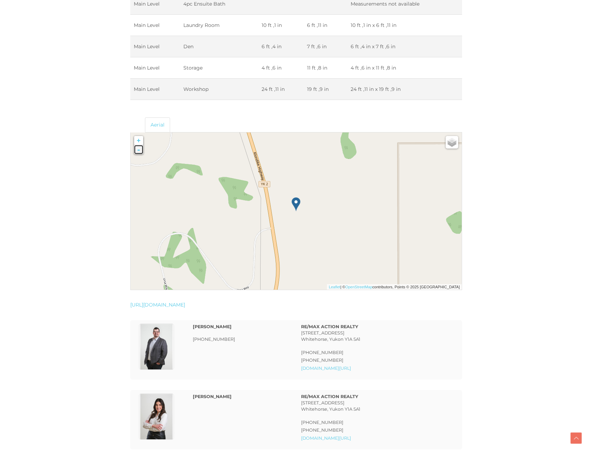
click at [141, 152] on link "-" at bounding box center [138, 149] width 9 height 9
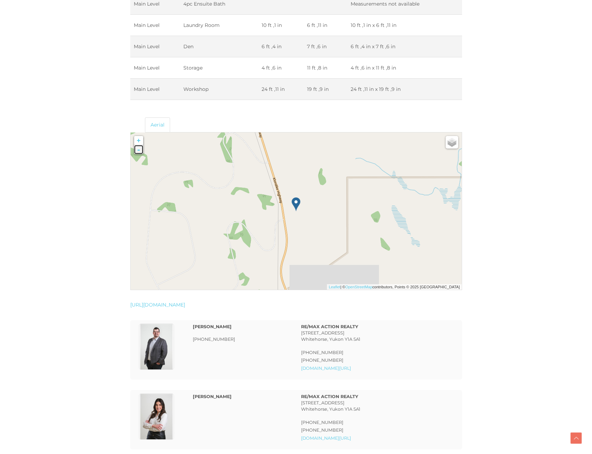
click at [141, 152] on link "-" at bounding box center [138, 149] width 9 height 9
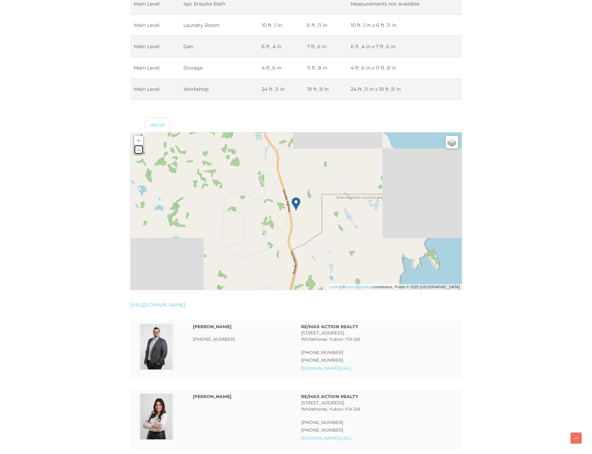
click at [141, 152] on link "-" at bounding box center [138, 149] width 9 height 9
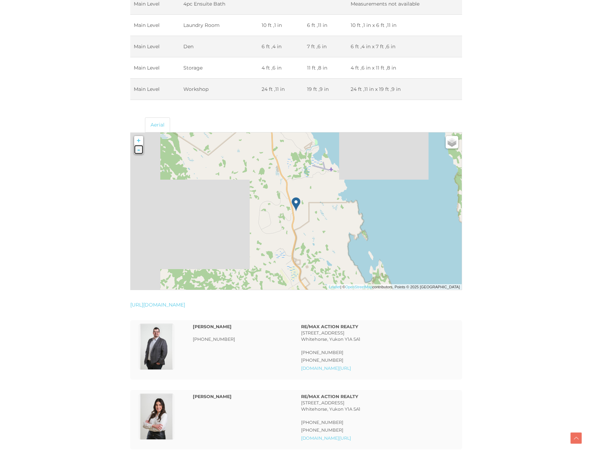
click at [141, 152] on link "-" at bounding box center [138, 149] width 9 height 9
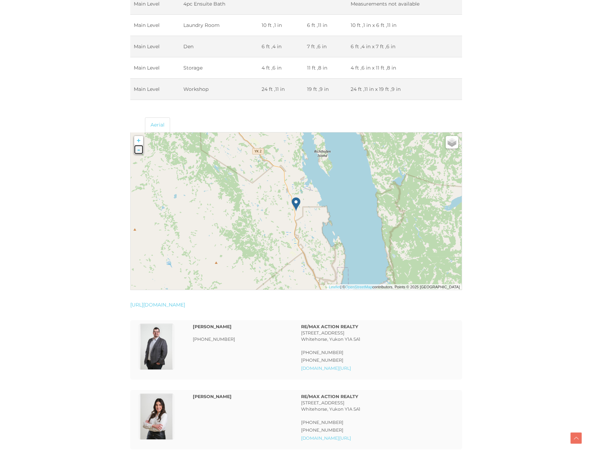
click at [141, 152] on link "-" at bounding box center [138, 149] width 9 height 9
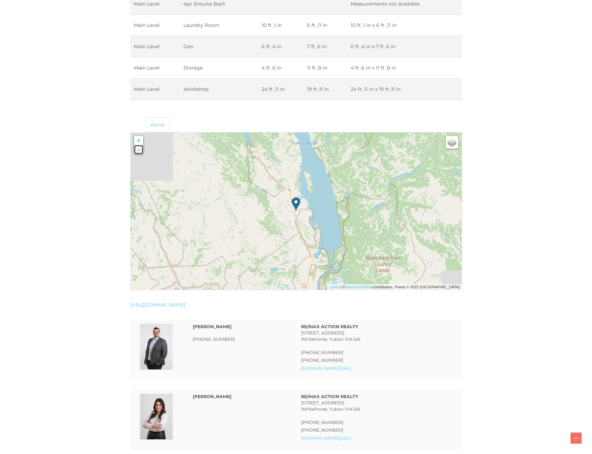
click at [141, 152] on link "-" at bounding box center [138, 149] width 9 height 9
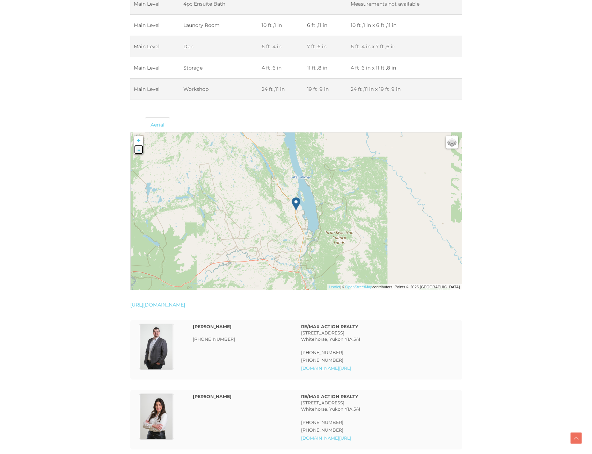
click at [141, 152] on link "-" at bounding box center [138, 149] width 9 height 9
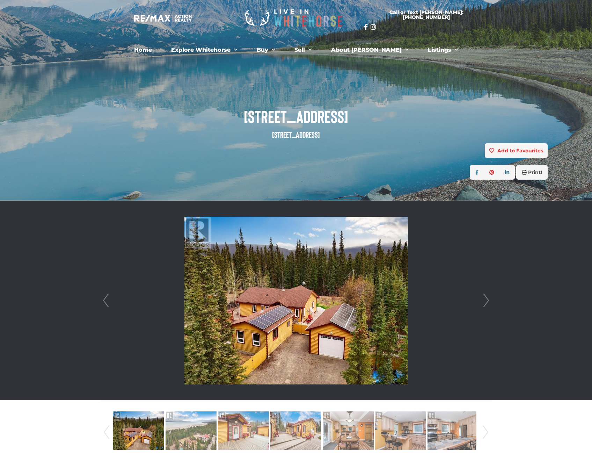
click at [485, 300] on link "Next" at bounding box center [486, 300] width 10 height 199
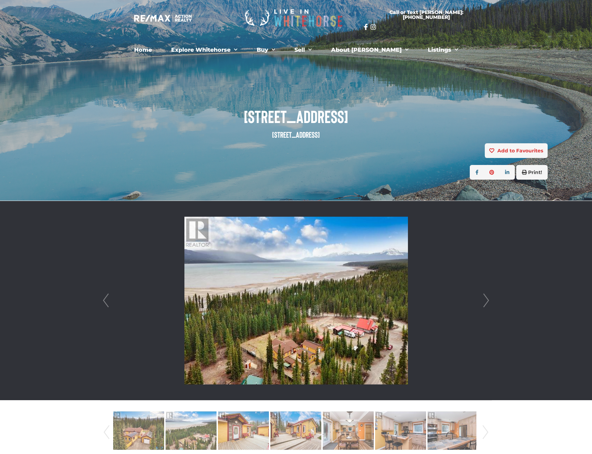
click at [485, 300] on link "Next" at bounding box center [486, 300] width 10 height 199
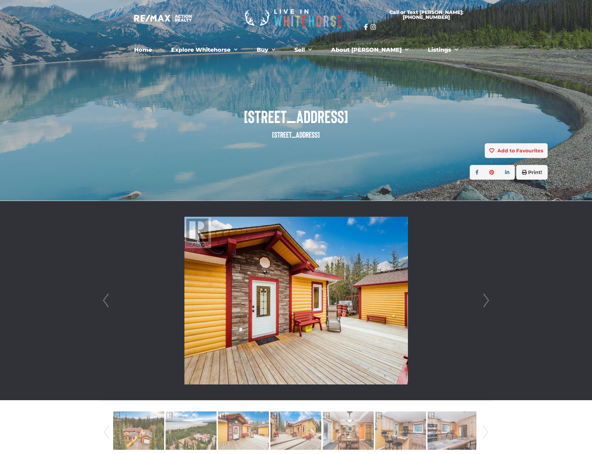
click at [485, 300] on link "Next" at bounding box center [486, 300] width 10 height 199
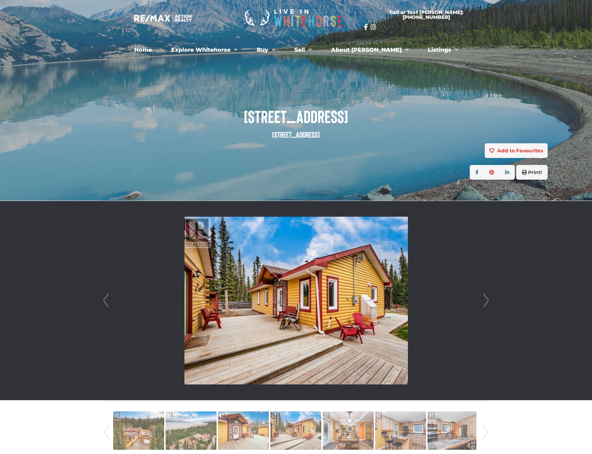
click at [485, 300] on link "Next" at bounding box center [486, 300] width 10 height 199
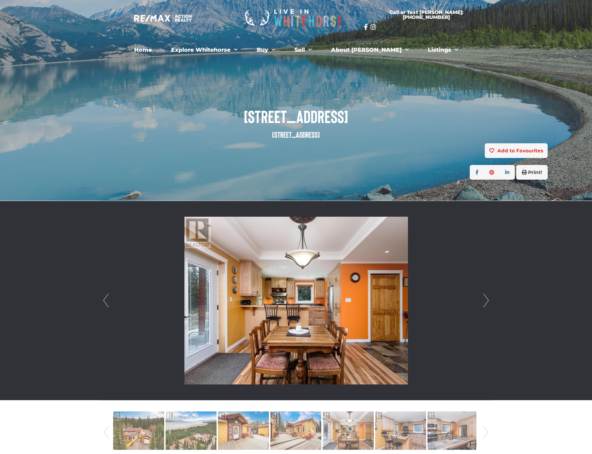
click at [485, 300] on link "Next" at bounding box center [486, 300] width 10 height 199
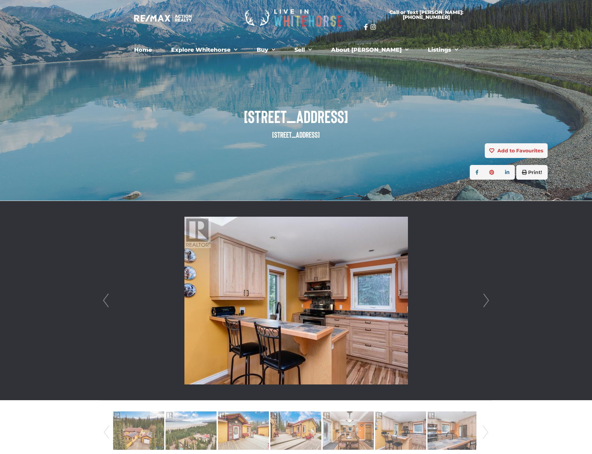
click at [485, 300] on link "Next" at bounding box center [486, 300] width 10 height 199
